Goal: Task Accomplishment & Management: Complete application form

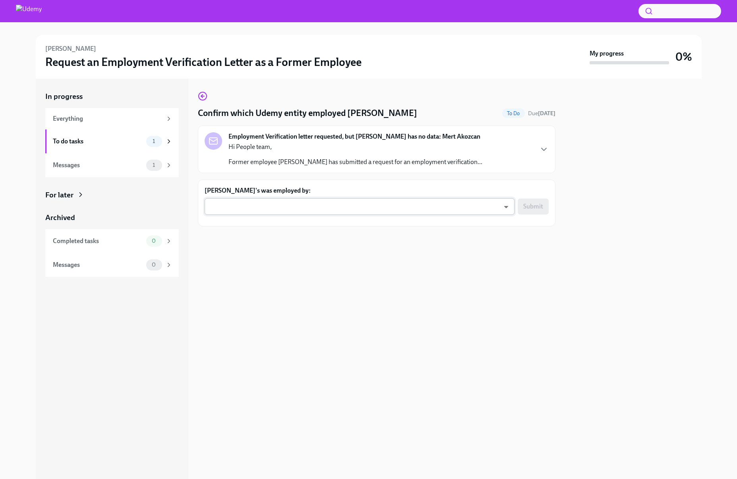
click at [265, 205] on body "[PERSON_NAME] Request an Employment Verification Letter as a Former Employee My…" at bounding box center [368, 239] width 737 height 479
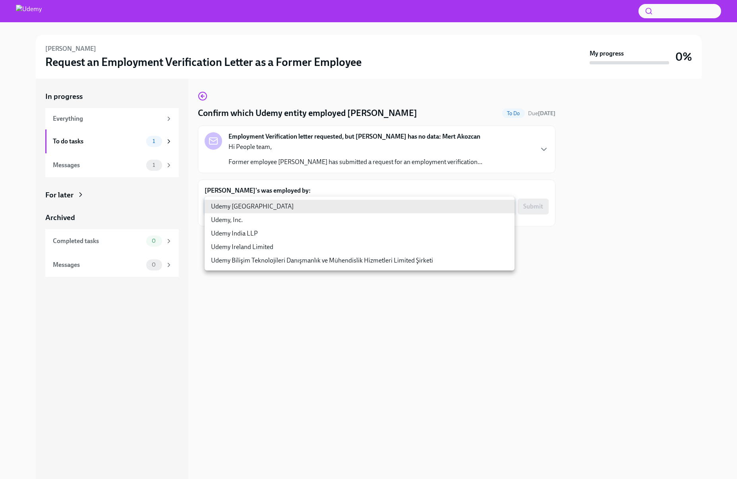
click at [403, 264] on li "Udemy Bilişim Teknolojileri Danışmanlık ve Mühendislik Hizmetleri Limited Şirke…" at bounding box center [360, 261] width 310 height 14
type input "EOJHHQpsb"
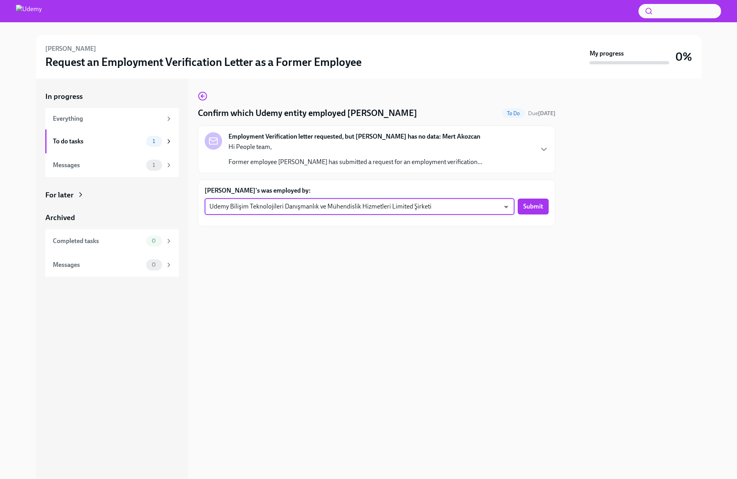
click at [530, 209] on span "Submit" at bounding box center [533, 207] width 20 height 8
